Goal: Task Accomplishment & Management: Manage account settings

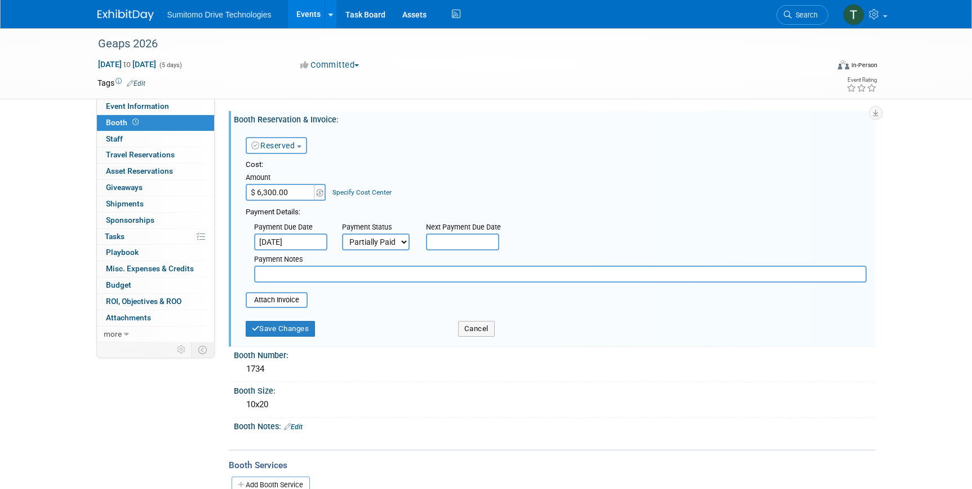
select select "2"
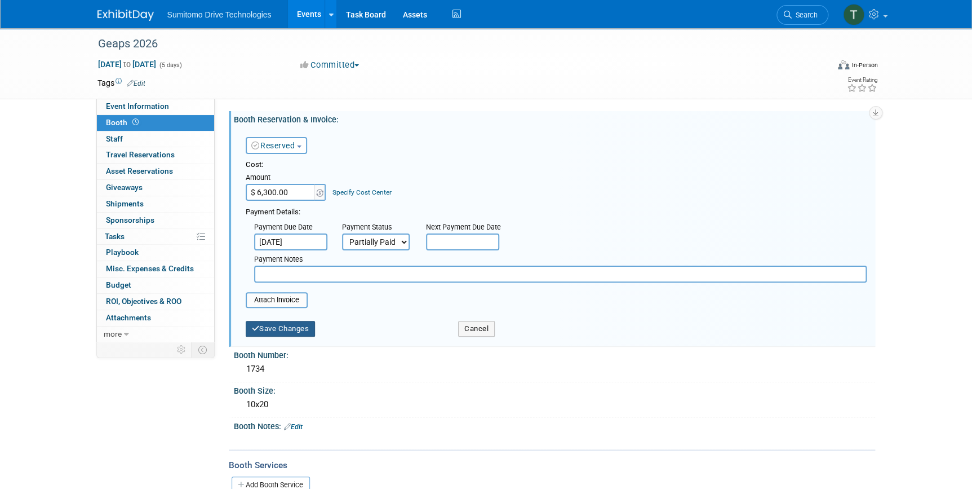
click at [290, 333] on button "Save Changes" at bounding box center [281, 329] width 70 height 16
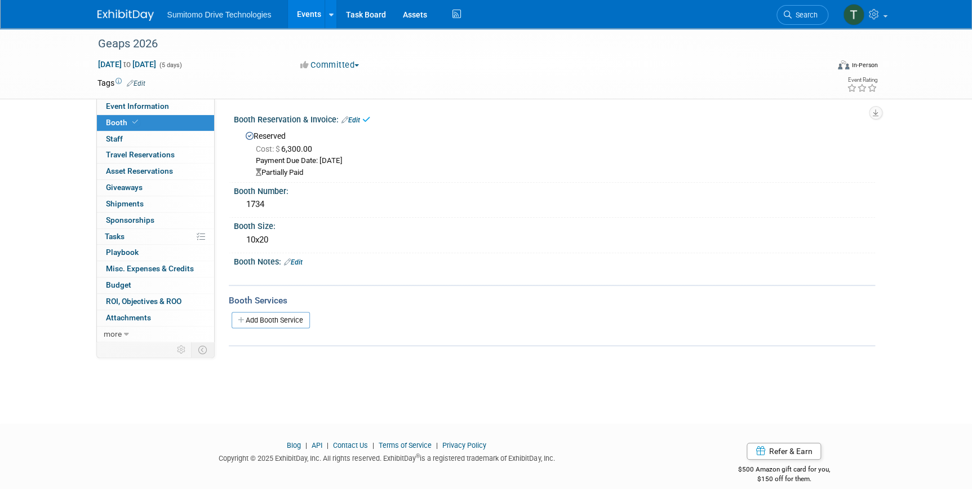
click at [316, 11] on link "Events" at bounding box center [308, 14] width 41 height 28
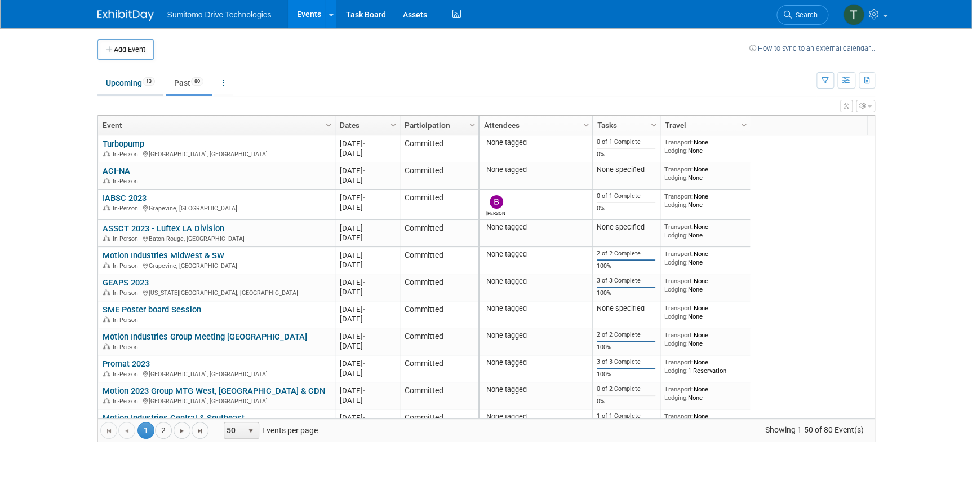
click at [142, 79] on link "Upcoming 13" at bounding box center [130, 82] width 66 height 21
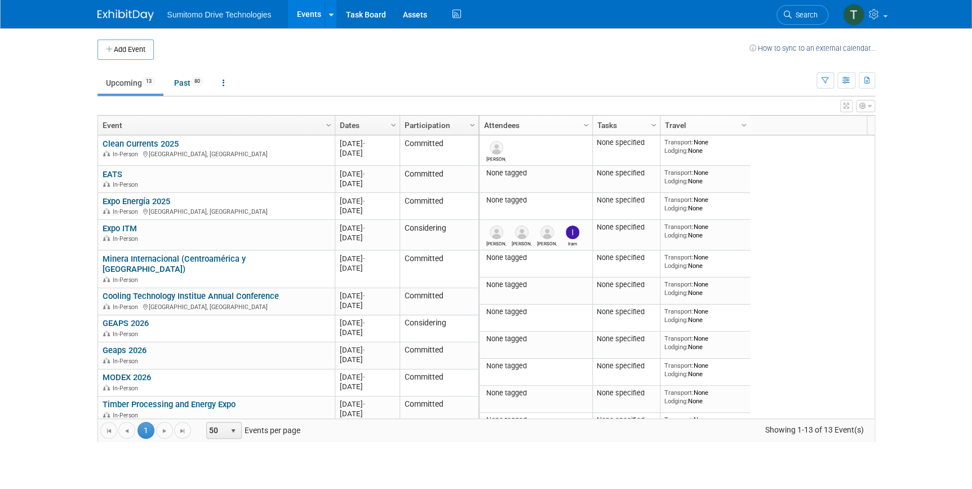
click at [137, 143] on link "Clean Currents 2025" at bounding box center [141, 144] width 76 height 10
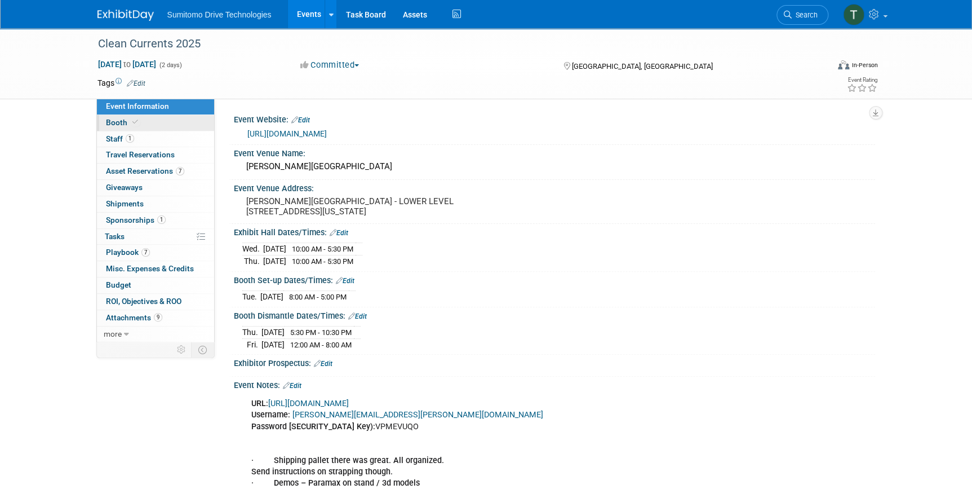
click at [116, 116] on link "Booth" at bounding box center [155, 123] width 117 height 16
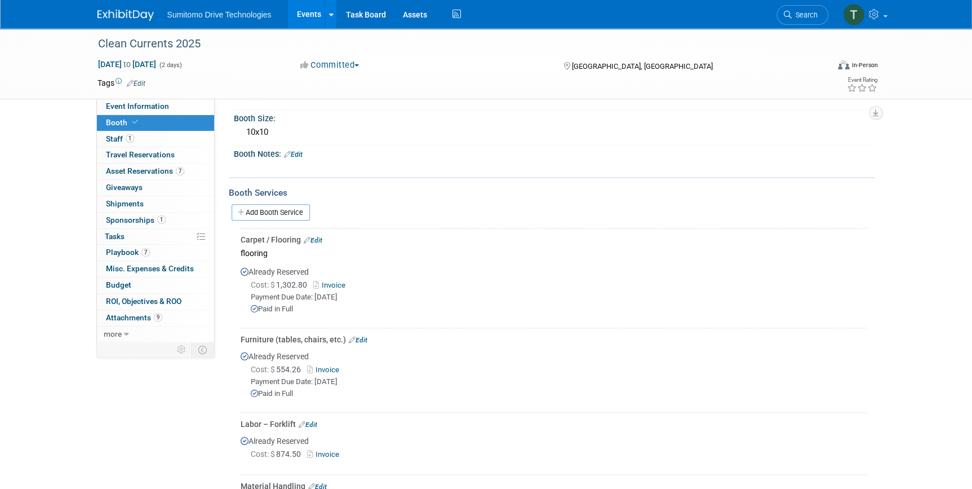
scroll to position [102, 0]
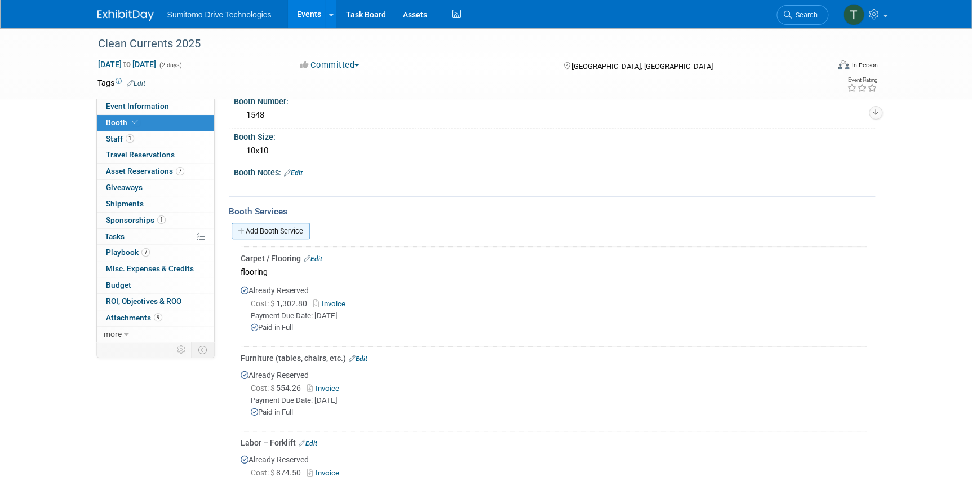
click at [289, 227] on link "Add Booth Service" at bounding box center [271, 231] width 78 height 16
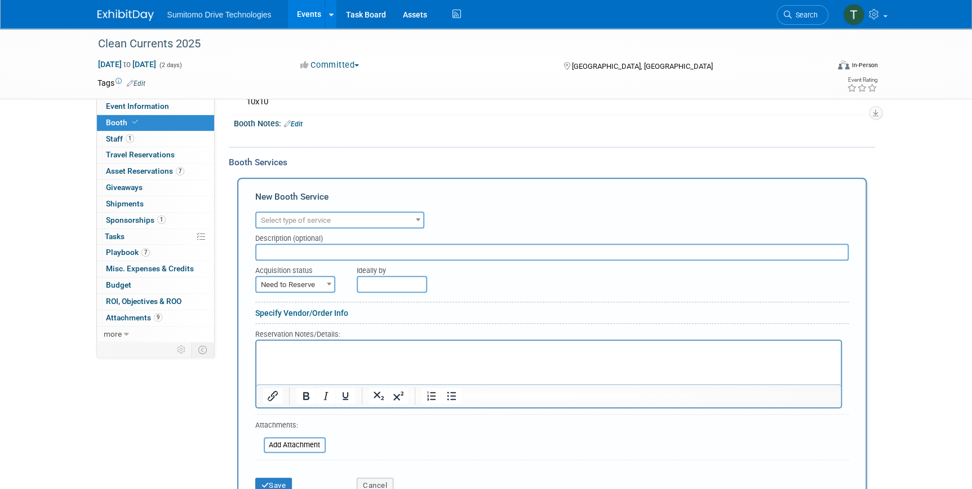
scroll to position [153, 0]
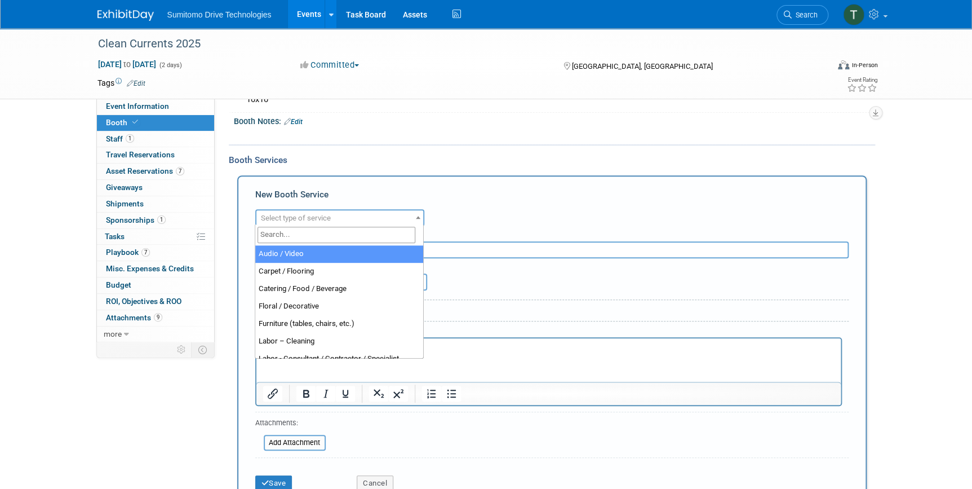
click at [332, 210] on span "Select type of service" at bounding box center [339, 218] width 167 height 16
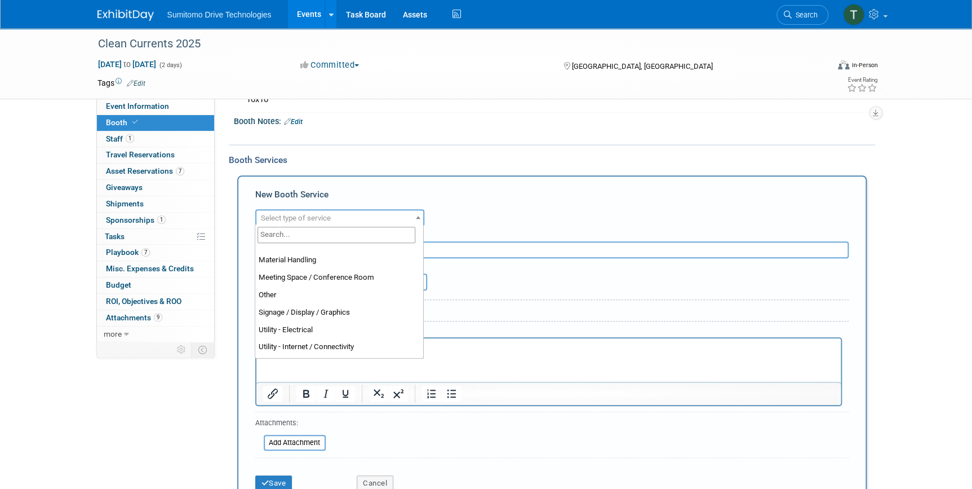
scroll to position [288, 0]
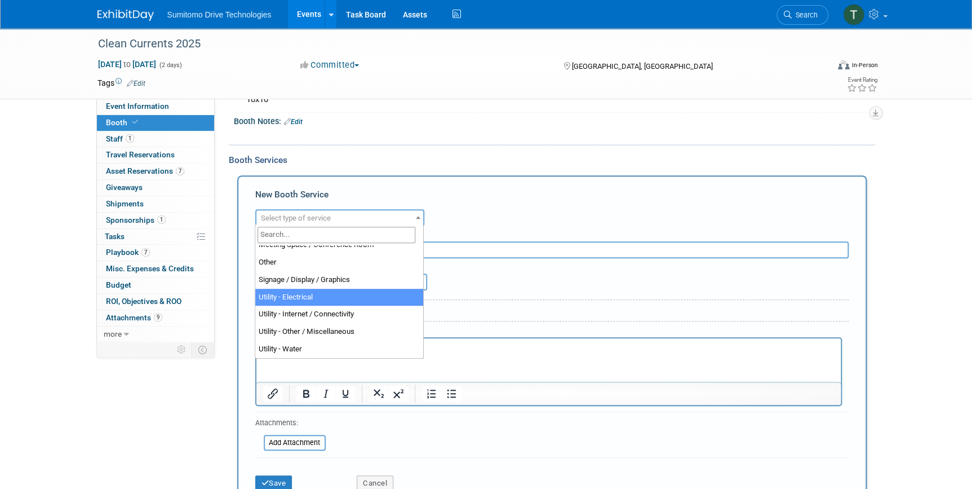
select select "8"
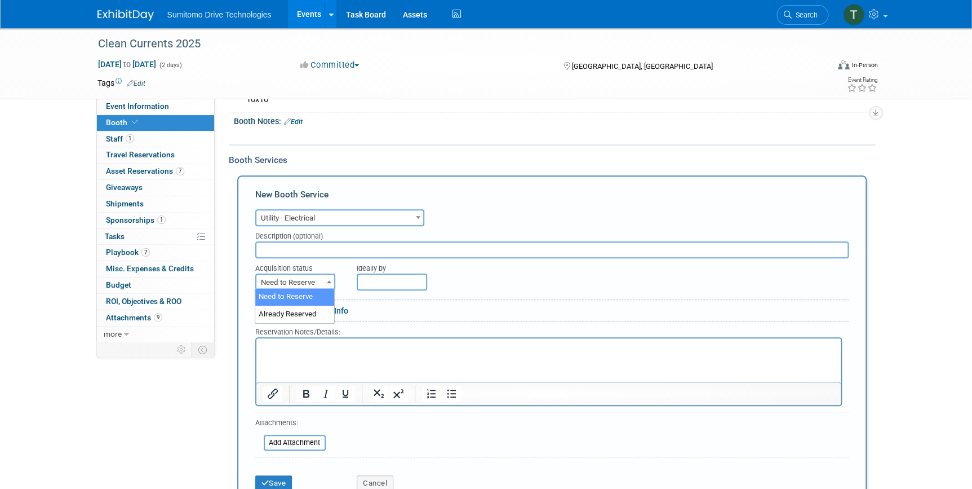
click at [300, 276] on span "Need to Reserve" at bounding box center [295, 282] width 78 height 16
select select "2"
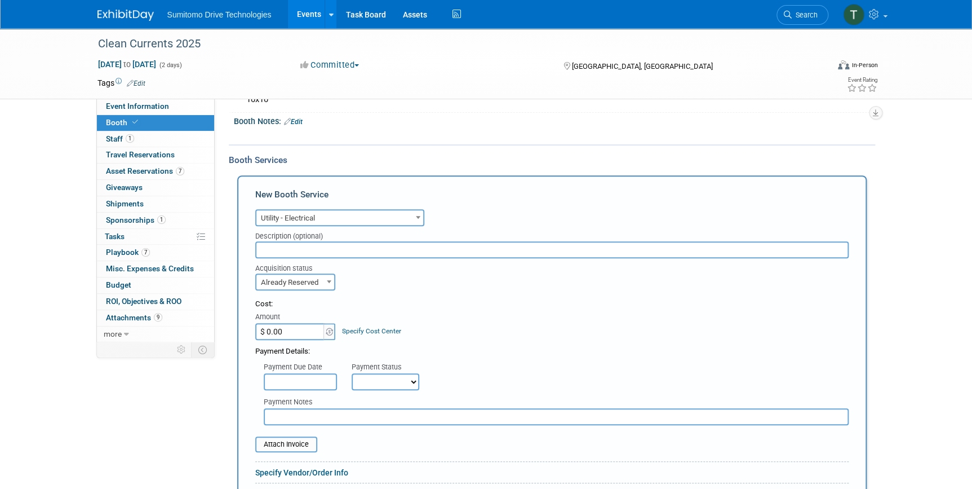
click at [296, 333] on input "$ 0.00" at bounding box center [290, 331] width 70 height 17
type input "$ 419.80"
click at [394, 285] on div "Acquisition status Need to Reserve Already Reserved Already Reserved Ideally by" at bounding box center [552, 274] width 610 height 32
click at [367, 246] on input "text" at bounding box center [551, 249] width 593 height 17
type input "clean currents electric"
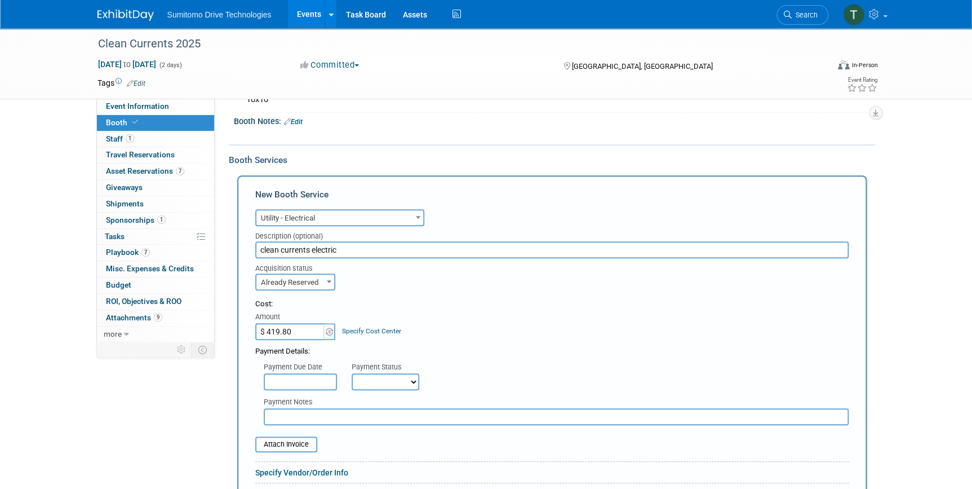
click at [385, 305] on div "Cost:" at bounding box center [551, 304] width 593 height 11
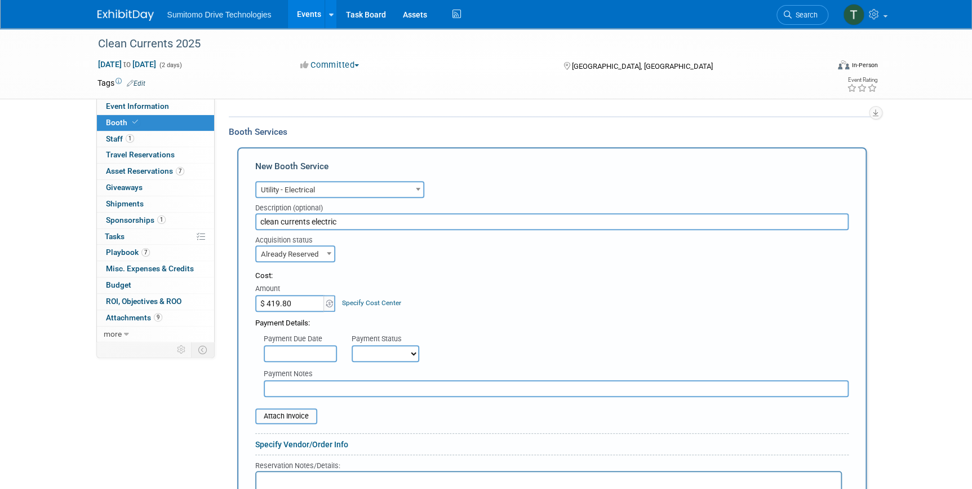
scroll to position [205, 0]
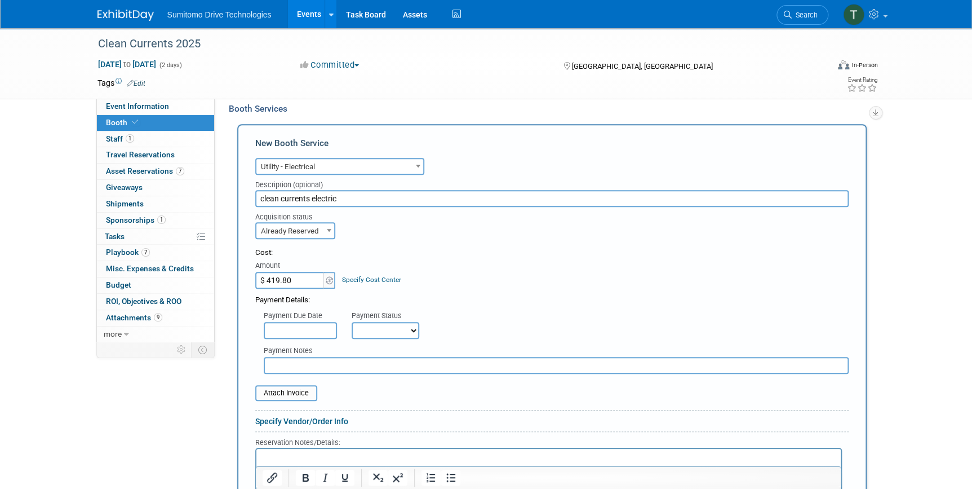
click at [321, 333] on input "text" at bounding box center [300, 330] width 73 height 17
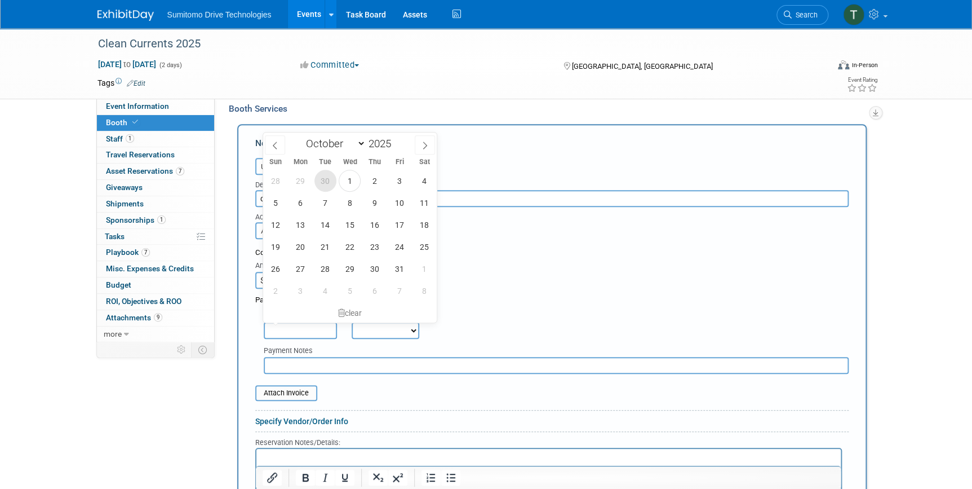
drag, startPoint x: 338, startPoint y: 180, endPoint x: 332, endPoint y: 181, distance: 5.7
click at [335, 180] on div "28 29 30 1 2 3 4 5 6 7 8 9 10 11 12 13 14 15 16 17 18 19 20 21 22 23 24 25 26 2…" at bounding box center [350, 236] width 174 height 132
click at [332, 181] on span "30" at bounding box center [325, 181] width 22 height 22
type input "Sep 30, 2025"
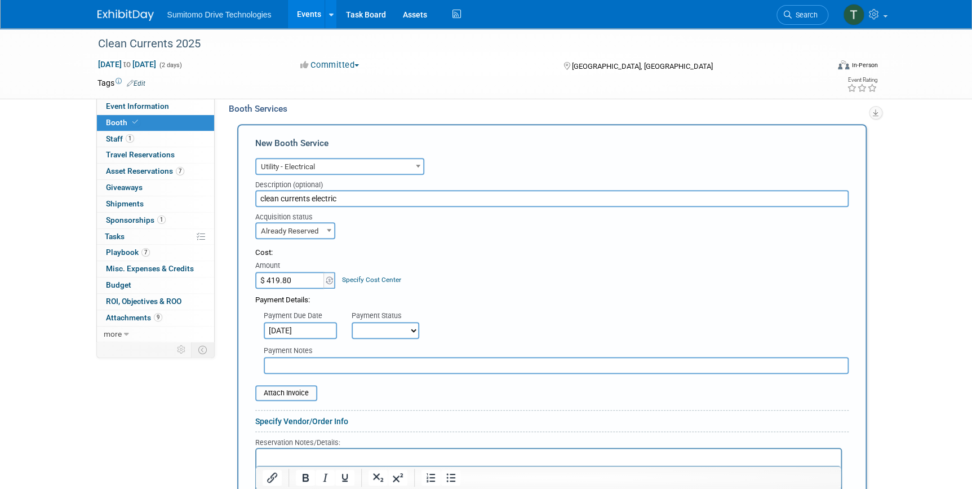
click at [374, 341] on div "Payment Notes" at bounding box center [556, 357] width 602 height 32
click at [381, 329] on select "Not Paid Yet Partially Paid Paid in Full" at bounding box center [386, 330] width 68 height 17
select select "1"
click at [352, 322] on select "Not Paid Yet Partially Paid Paid in Full" at bounding box center [386, 330] width 68 height 17
click at [301, 393] on input "file" at bounding box center [249, 393] width 134 height 14
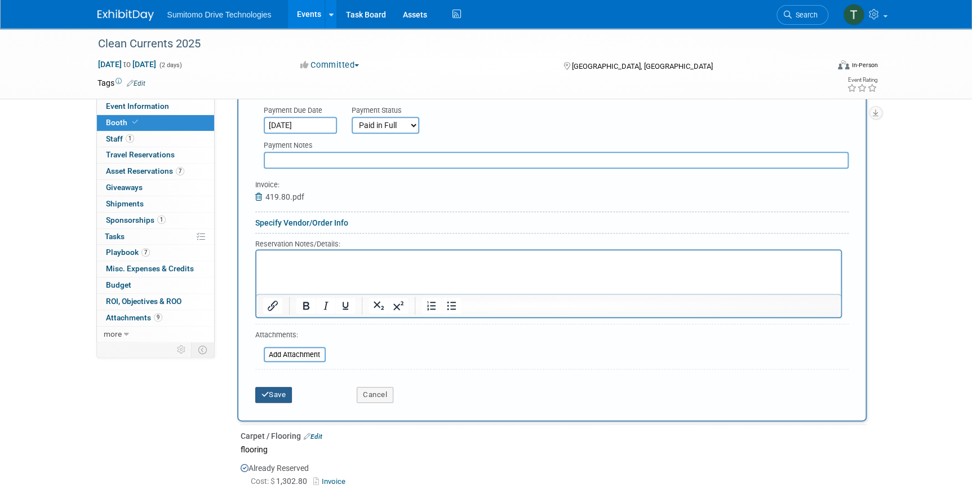
click at [269, 389] on button "Save" at bounding box center [273, 395] width 37 height 16
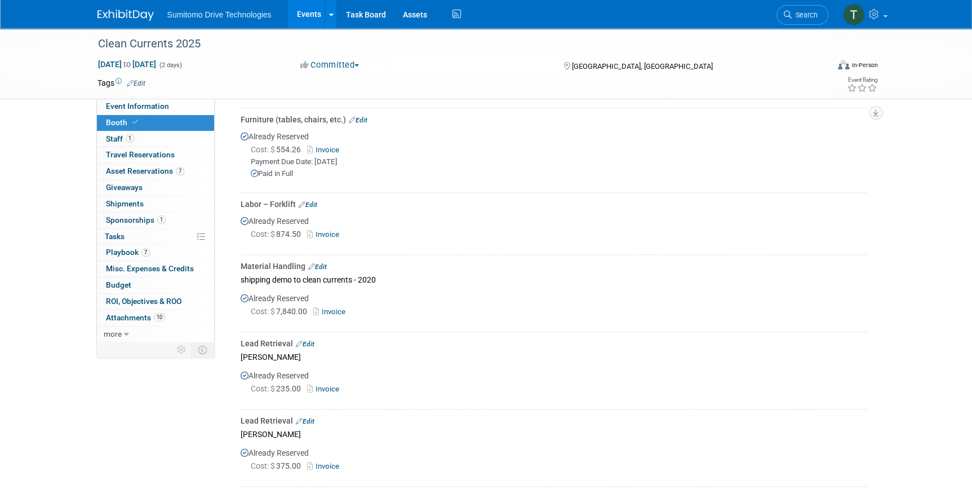
scroll to position [307, 0]
